Goal: Navigation & Orientation: Find specific page/section

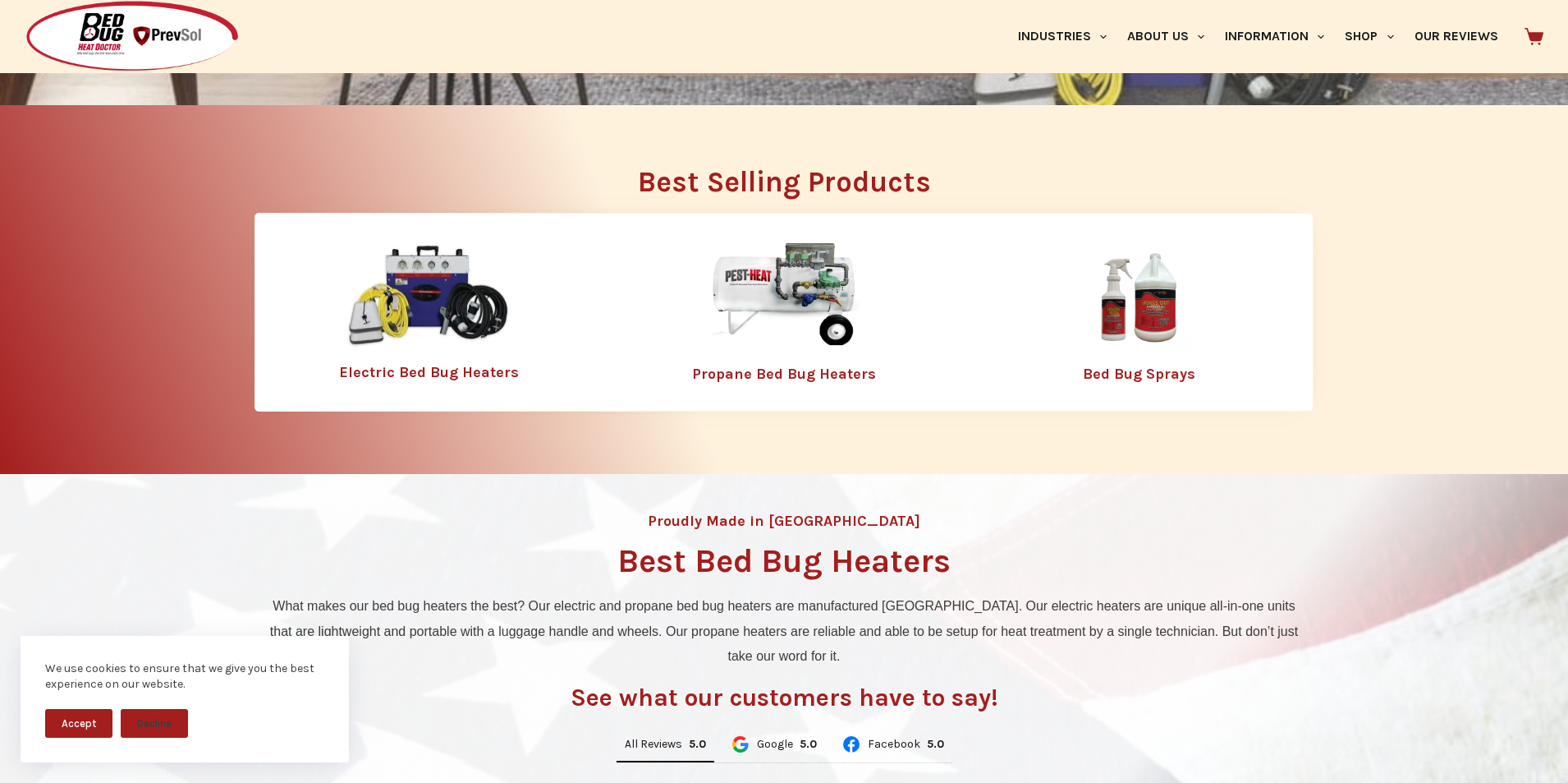
click at [434, 306] on img at bounding box center [428, 296] width 164 height 106
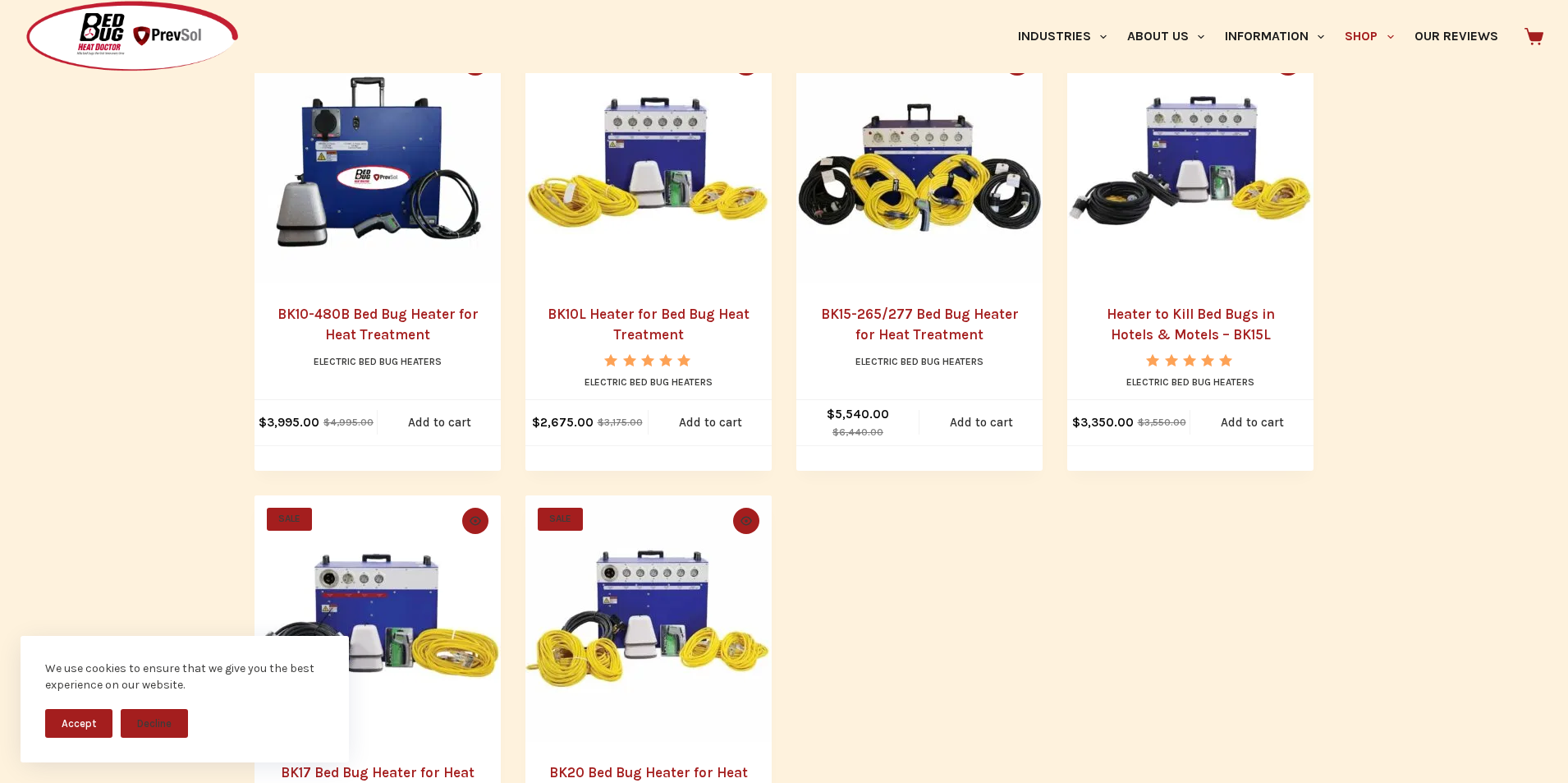
scroll to position [986, 0]
